Goal: Information Seeking & Learning: Learn about a topic

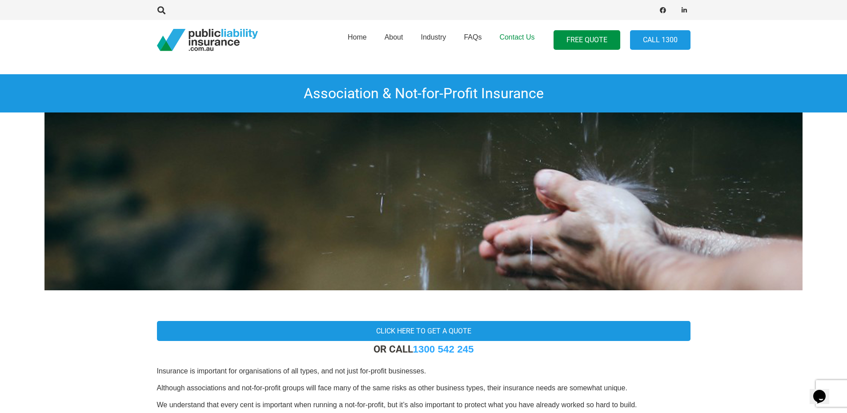
click at [510, 36] on span "Contact Us" at bounding box center [517, 37] width 35 height 8
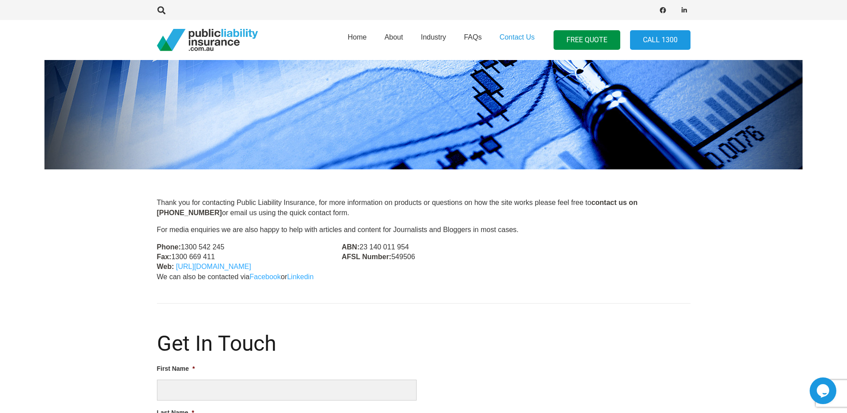
scroll to position [133, 0]
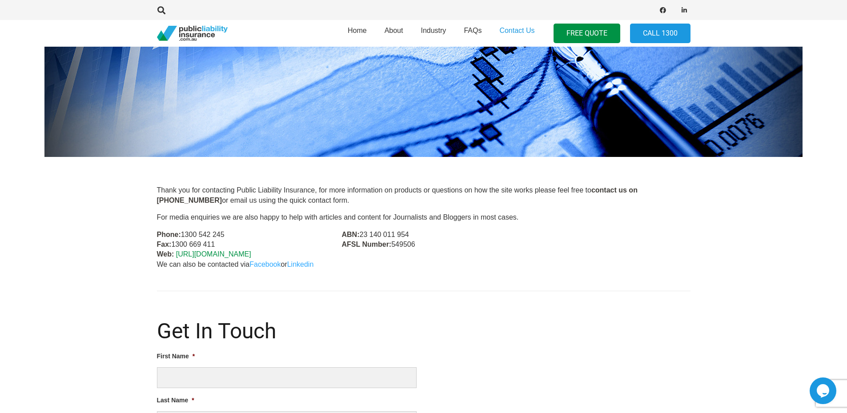
click at [214, 254] on link "https://publicliabilityinsurance.com.au/" at bounding box center [213, 254] width 75 height 8
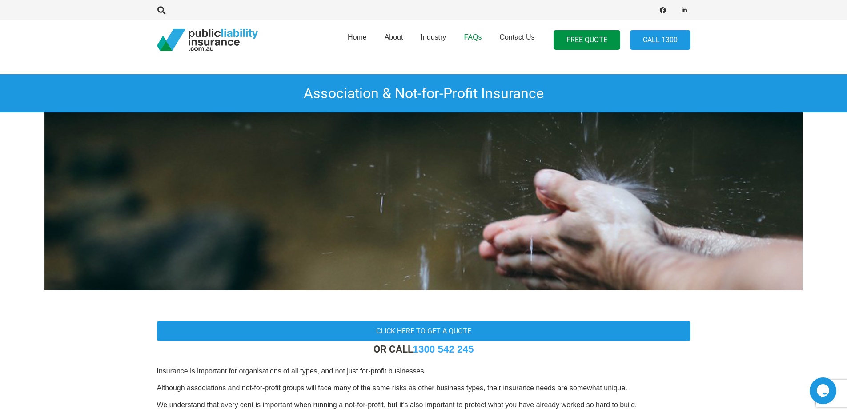
click at [468, 36] on span "FAQs" at bounding box center [473, 37] width 18 height 8
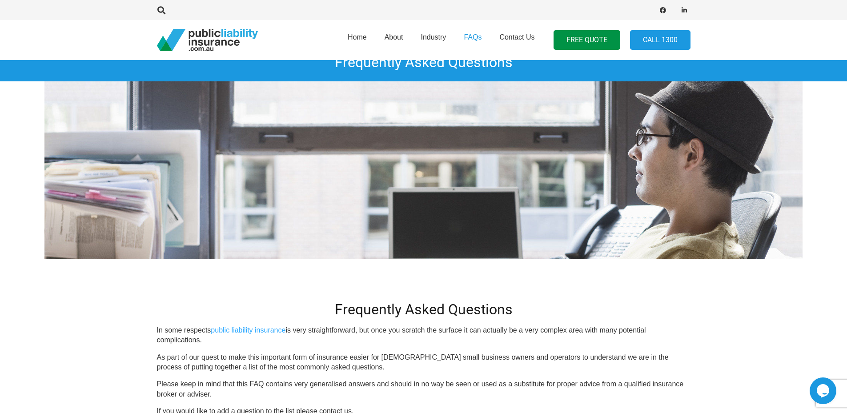
scroll to position [89, 0]
